Goal: Task Accomplishment & Management: Manage account settings

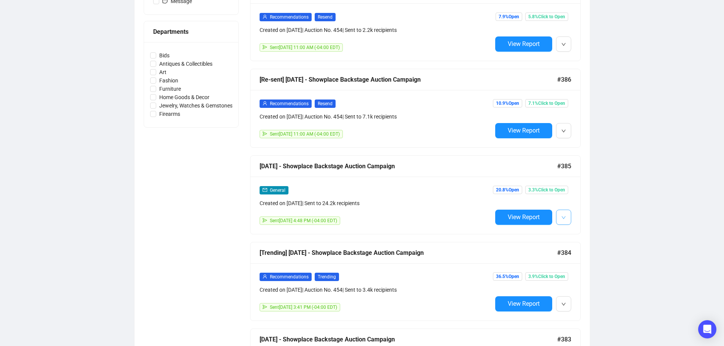
scroll to position [304, 0]
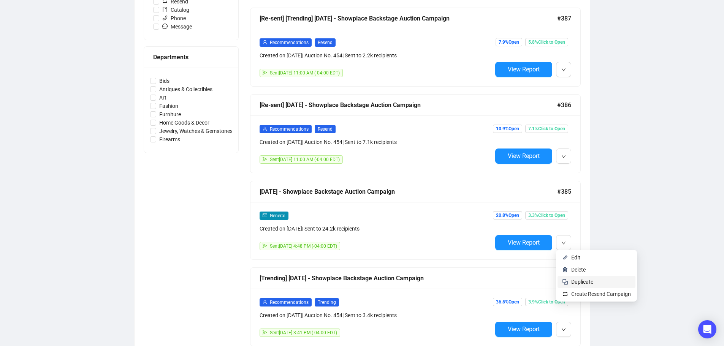
click at [600, 285] on span "Duplicate" at bounding box center [601, 282] width 60 height 8
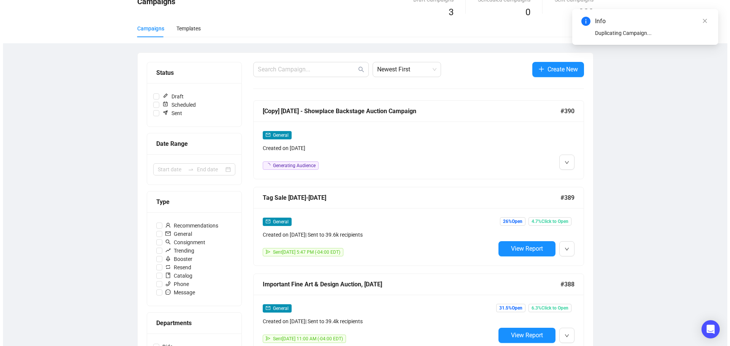
scroll to position [0, 0]
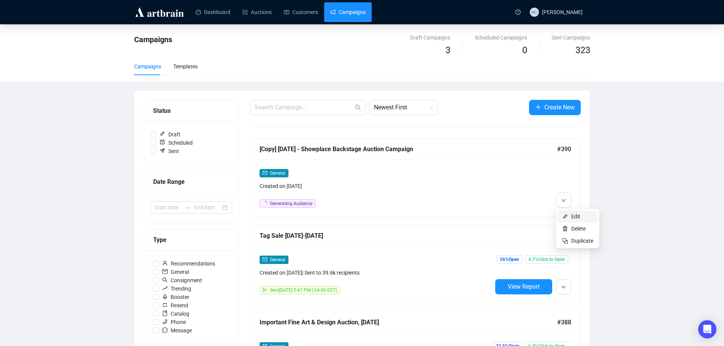
click at [570, 214] on li "Edit" at bounding box center [577, 217] width 40 height 12
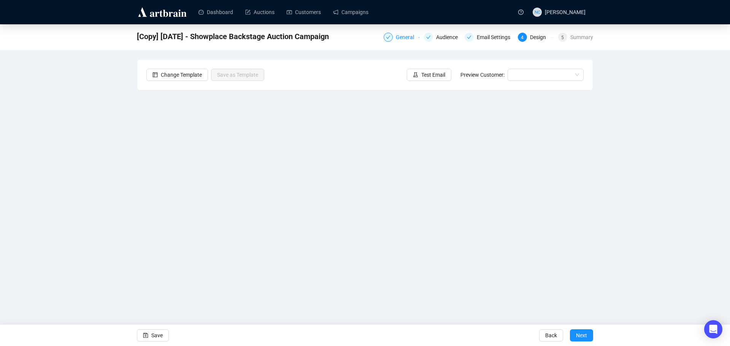
click at [406, 37] on div "General" at bounding box center [407, 37] width 23 height 9
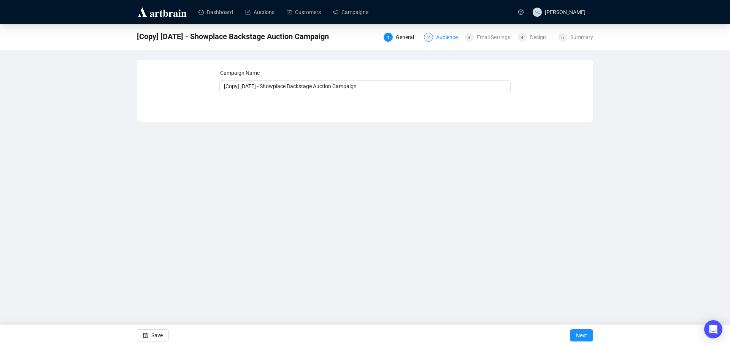
click at [442, 37] on div "Audience" at bounding box center [449, 37] width 26 height 9
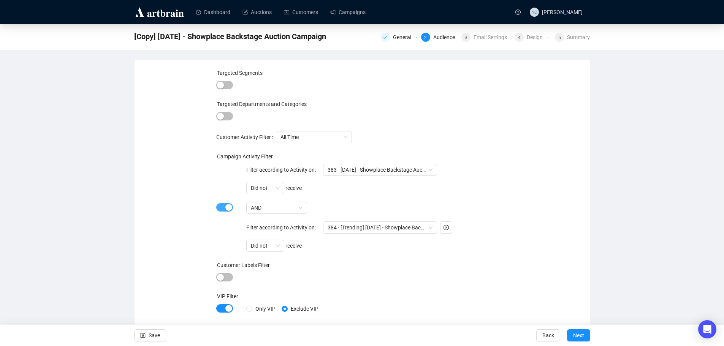
click at [226, 208] on div "button" at bounding box center [228, 207] width 7 height 7
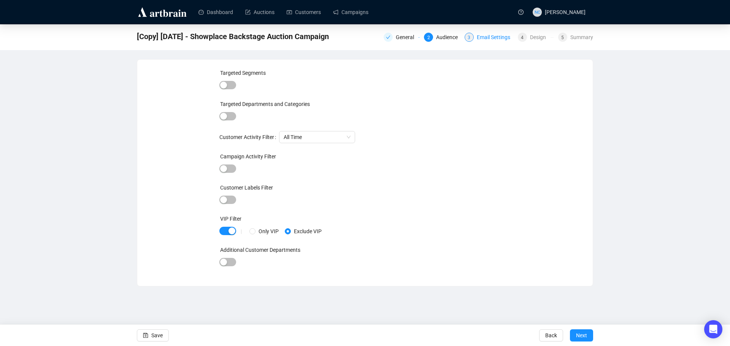
click at [485, 39] on div "Email Settings" at bounding box center [496, 37] width 38 height 9
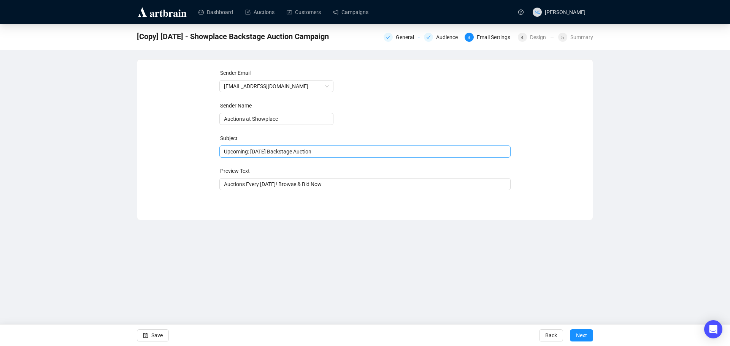
click at [302, 149] on span "Upcoming: [DATE] Backstage Auction" at bounding box center [364, 152] width 291 height 6
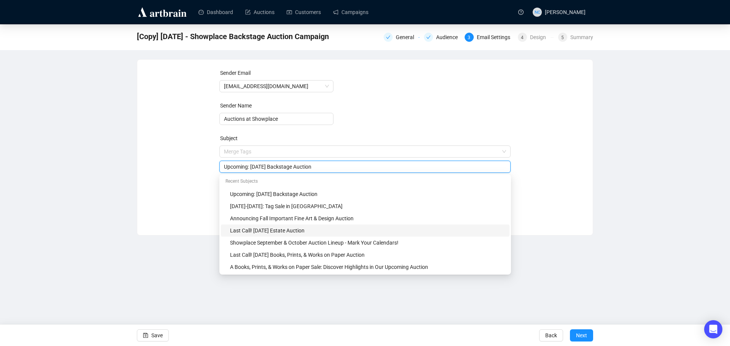
click at [330, 232] on div "Last Call! [DATE] Estate Auction" at bounding box center [367, 230] width 275 height 8
click at [277, 166] on input "Last Call! [DATE] Estate Auction" at bounding box center [365, 167] width 282 height 8
click at [291, 168] on input "Last Call! [DATE] Estate Auction" at bounding box center [365, 167] width 282 height 8
type input "Last Call! [DATE] Backstage Auction"
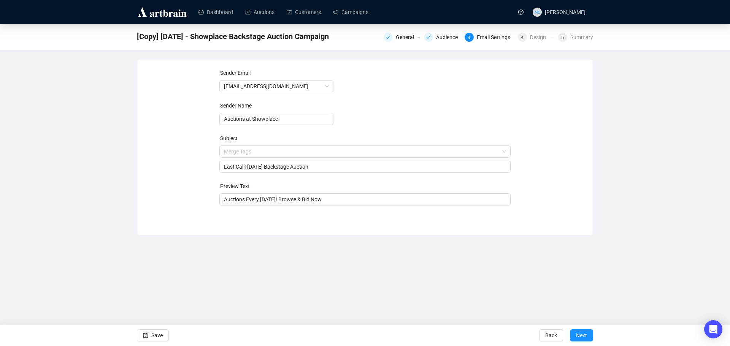
click at [550, 136] on div "Sender Email [EMAIL_ADDRESS][DOMAIN_NAME] Sender Name Auctions at Showplace Sub…" at bounding box center [364, 142] width 437 height 146
click at [585, 334] on span "Next" at bounding box center [581, 335] width 11 height 21
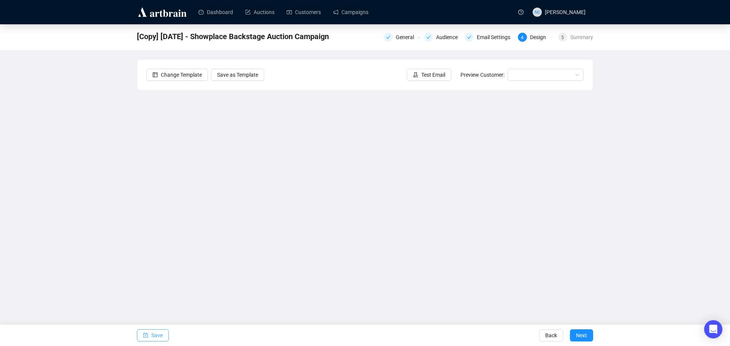
click at [160, 337] on span "Save" at bounding box center [156, 335] width 11 height 21
click at [150, 336] on button "Save" at bounding box center [153, 335] width 32 height 12
click at [150, 337] on button "Save" at bounding box center [153, 335] width 32 height 12
click at [421, 77] on button "Test Email" at bounding box center [429, 75] width 44 height 12
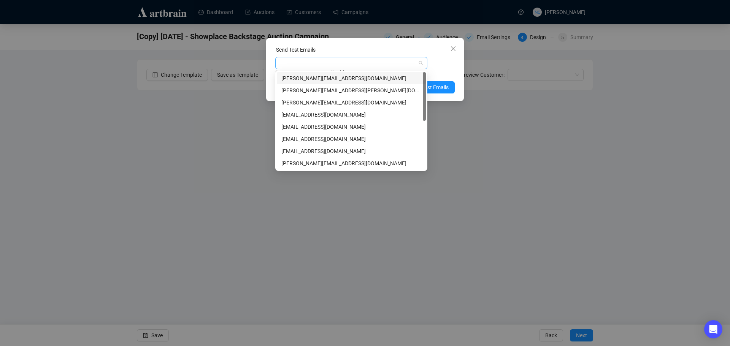
click at [370, 66] on div at bounding box center [347, 63] width 141 height 11
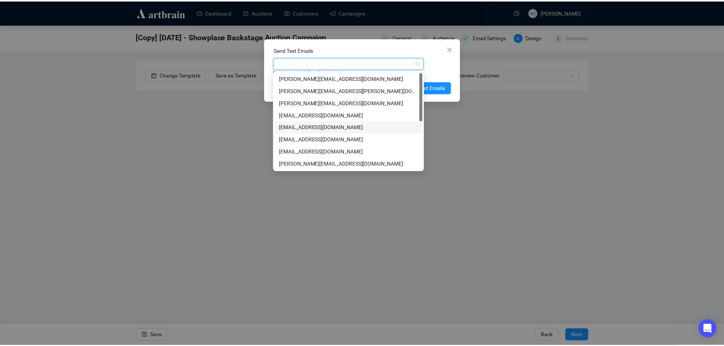
scroll to position [97, 0]
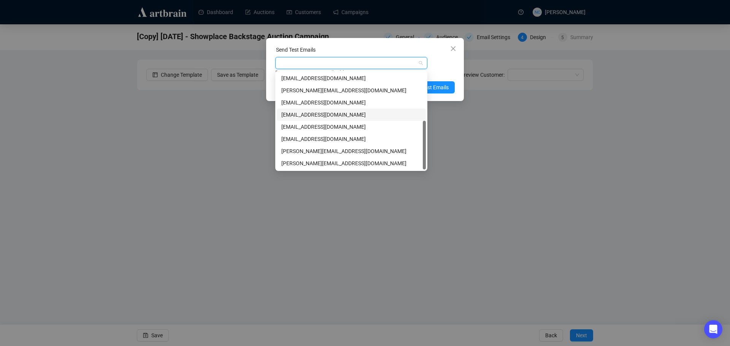
click at [353, 113] on div "[EMAIL_ADDRESS][DOMAIN_NAME]" at bounding box center [351, 115] width 140 height 8
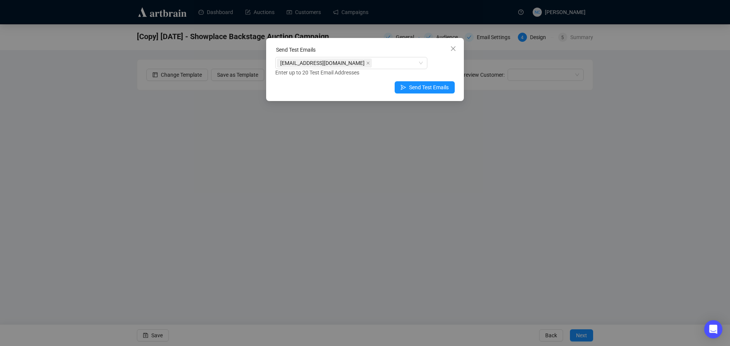
click at [442, 66] on div "[EMAIL_ADDRESS][DOMAIN_NAME] Enter up to 20 Test Email Addresses" at bounding box center [364, 67] width 179 height 20
click at [426, 89] on span "Send Test Emails" at bounding box center [429, 87] width 40 height 8
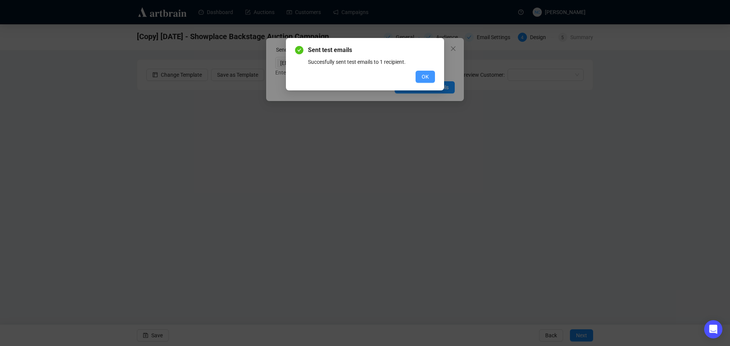
click at [425, 77] on span "OK" at bounding box center [424, 77] width 7 height 8
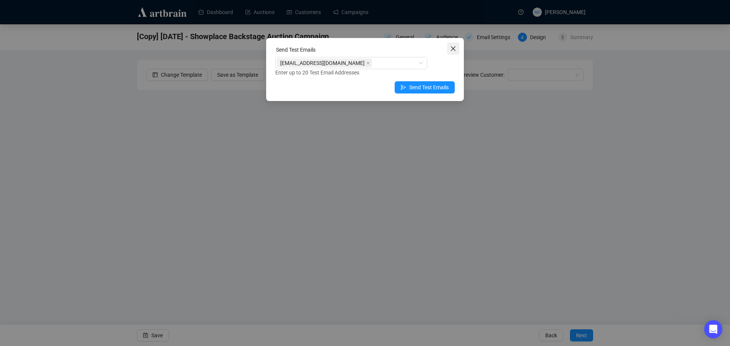
click at [454, 49] on icon "close" at bounding box center [453, 48] width 5 height 5
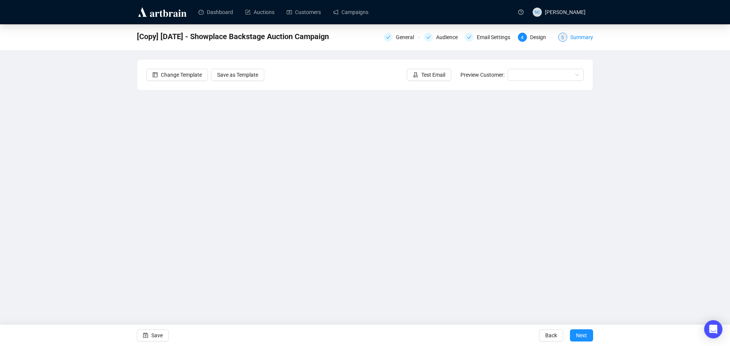
click at [574, 37] on div "Summary" at bounding box center [581, 37] width 23 height 9
